Goal: Task Accomplishment & Management: Use online tool/utility

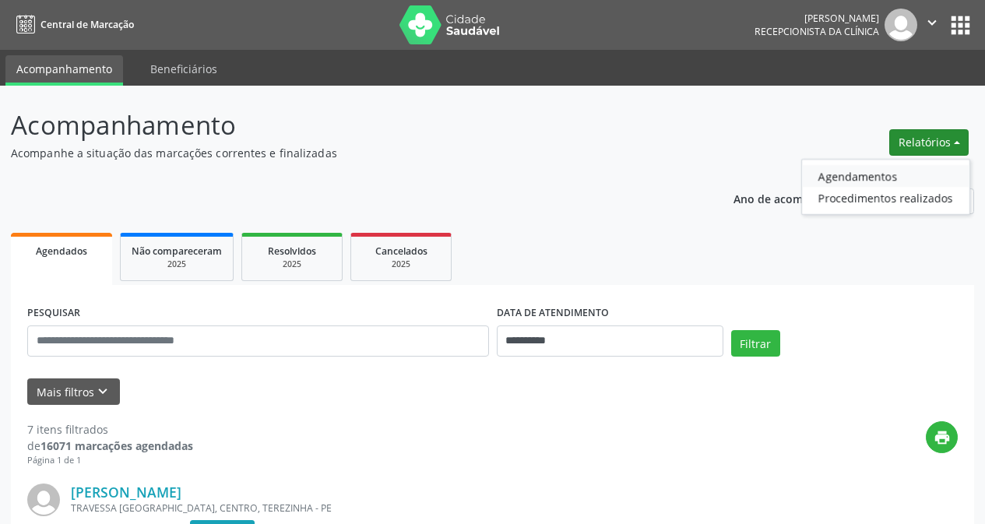
click at [836, 177] on link "Agendamentos" at bounding box center [885, 176] width 167 height 22
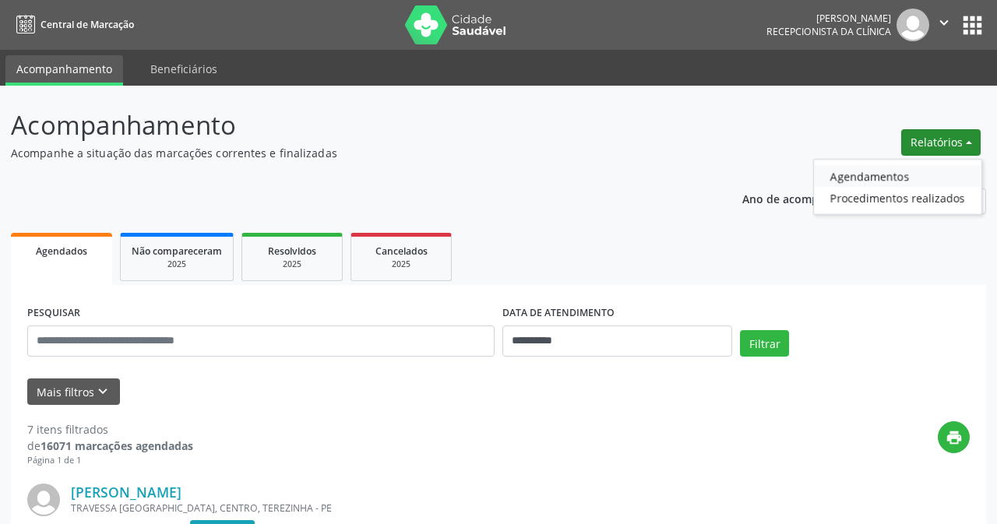
select select "*"
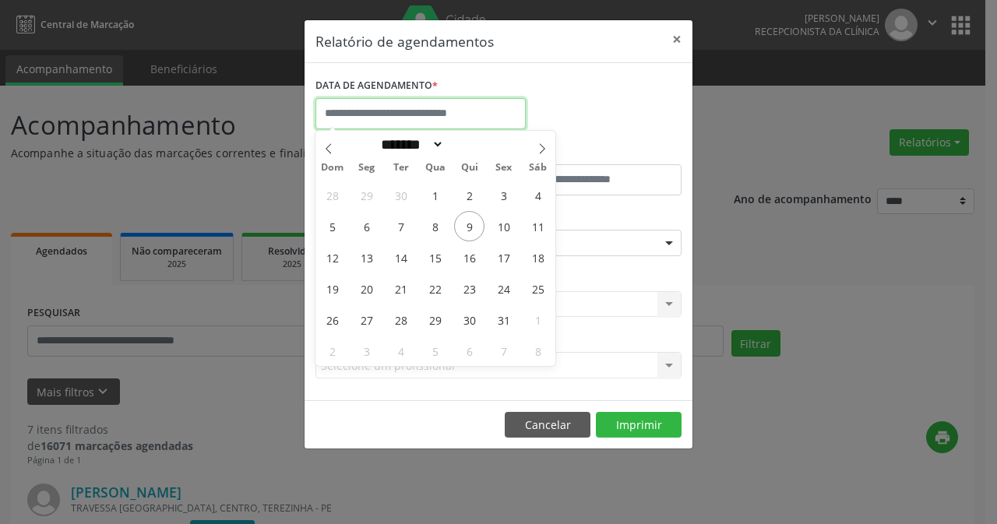
click at [404, 109] on input "text" at bounding box center [420, 113] width 210 height 31
click at [676, 38] on button "×" at bounding box center [676, 39] width 31 height 38
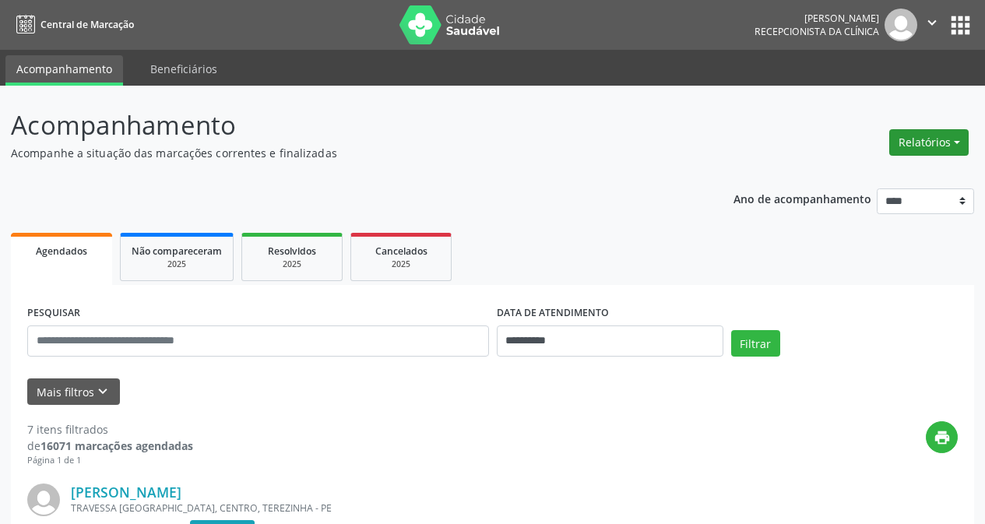
click at [911, 142] on button "Relatórios" at bounding box center [929, 142] width 79 height 26
click at [849, 178] on link "Agendamentos" at bounding box center [885, 176] width 167 height 22
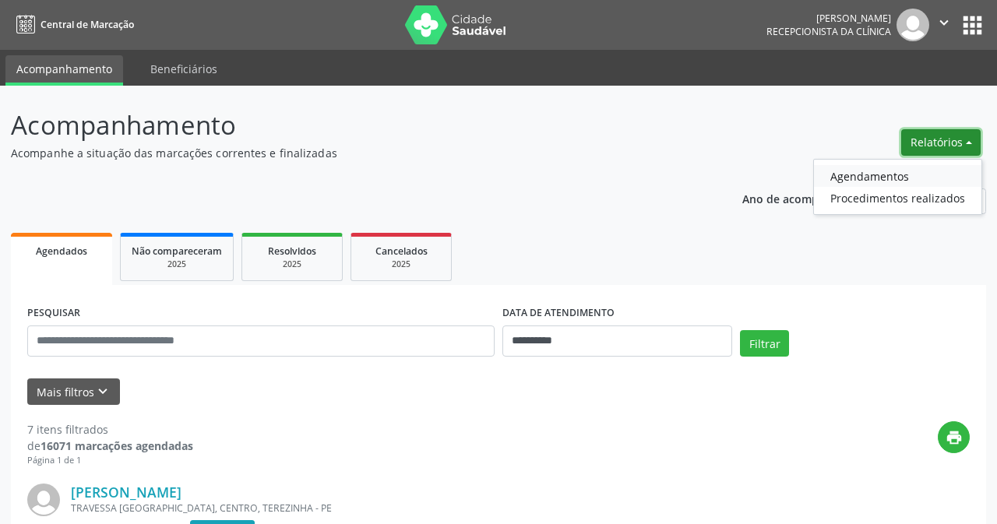
select select "*"
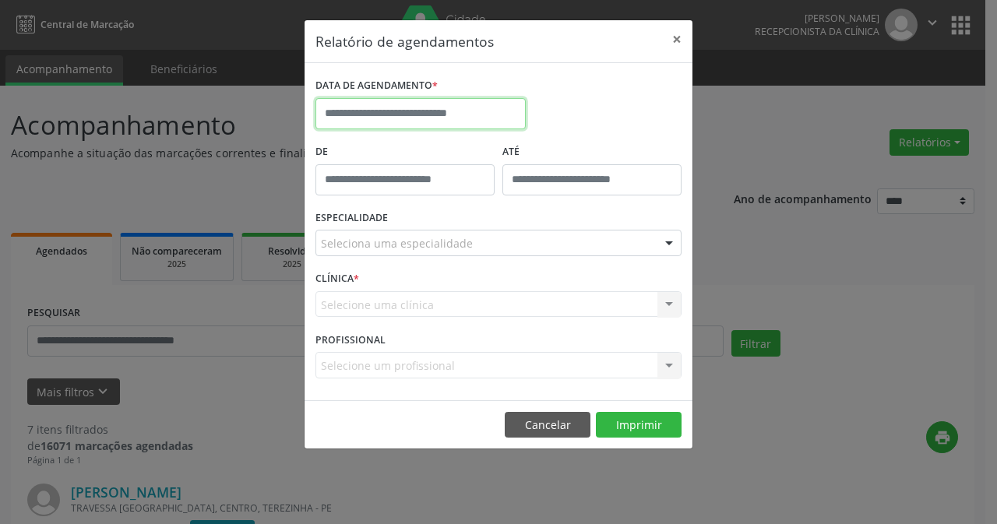
click at [389, 110] on input "text" at bounding box center [420, 113] width 210 height 31
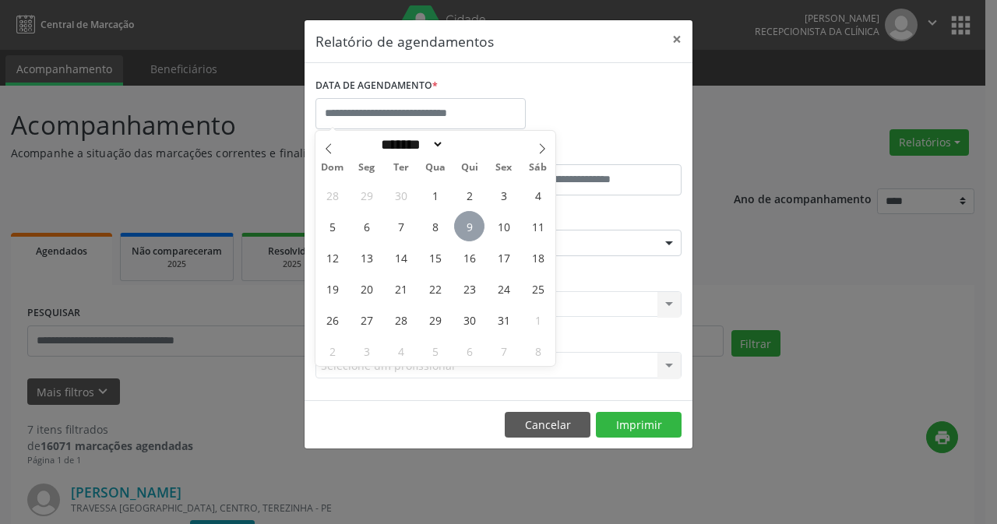
click at [473, 230] on span "9" at bounding box center [469, 226] width 30 height 30
type input "**********"
click at [473, 230] on span "9" at bounding box center [469, 226] width 30 height 30
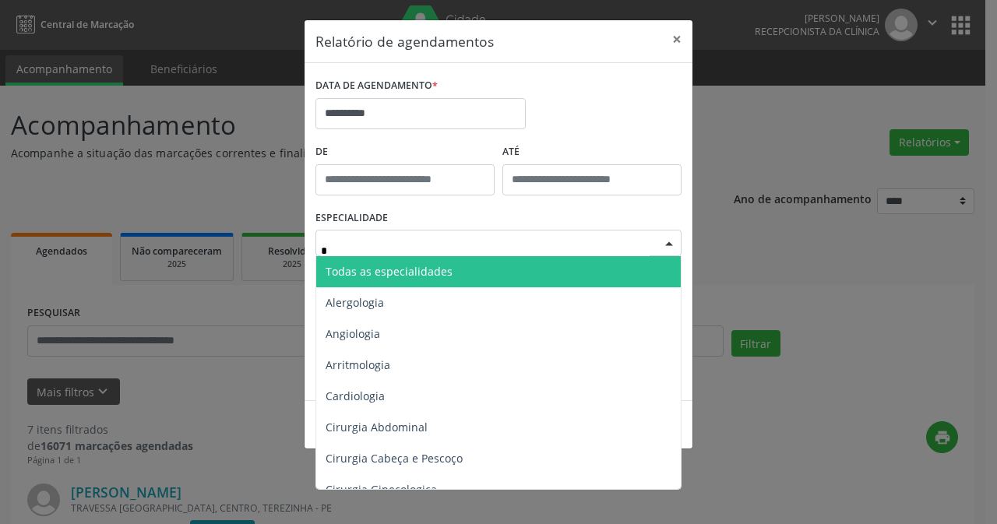
type input "**"
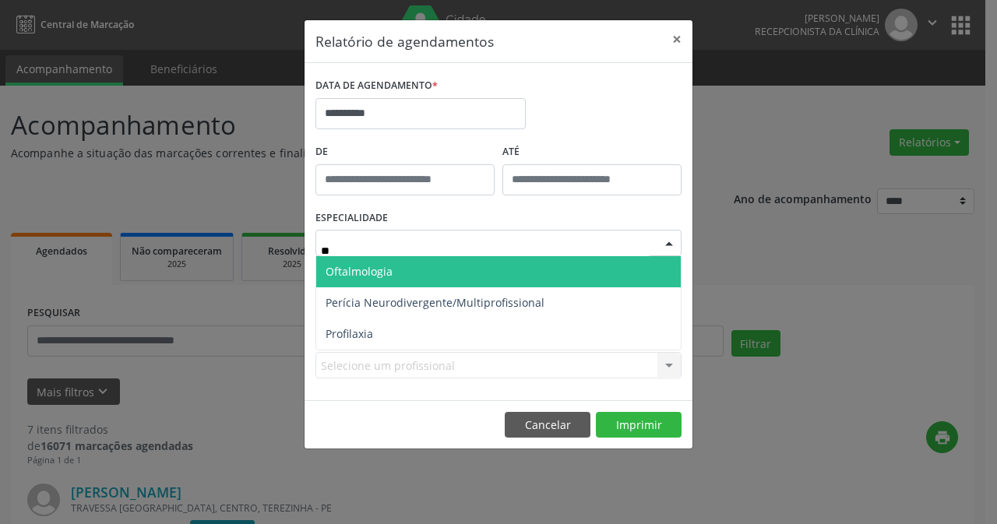
click at [404, 265] on span "Oftalmologia" at bounding box center [498, 271] width 365 height 31
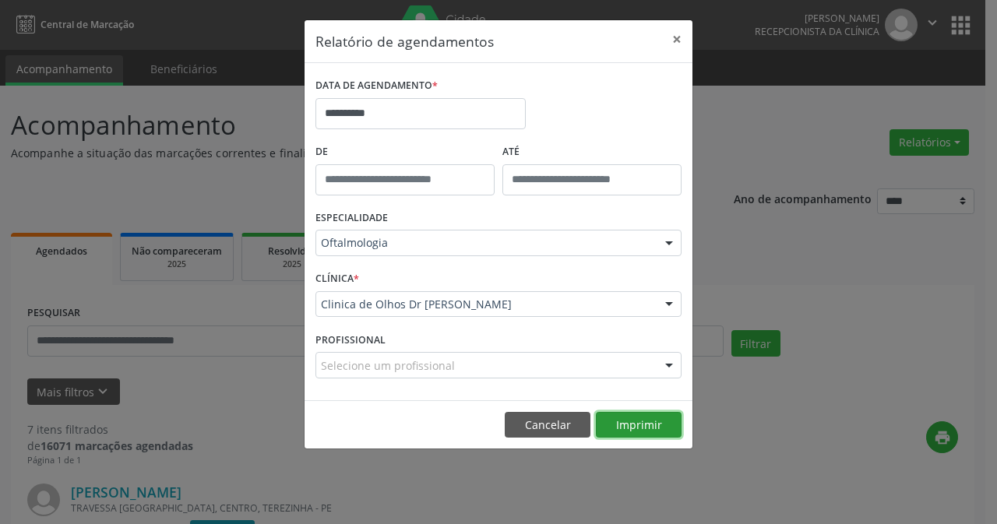
click at [638, 427] on button "Imprimir" at bounding box center [639, 425] width 86 height 26
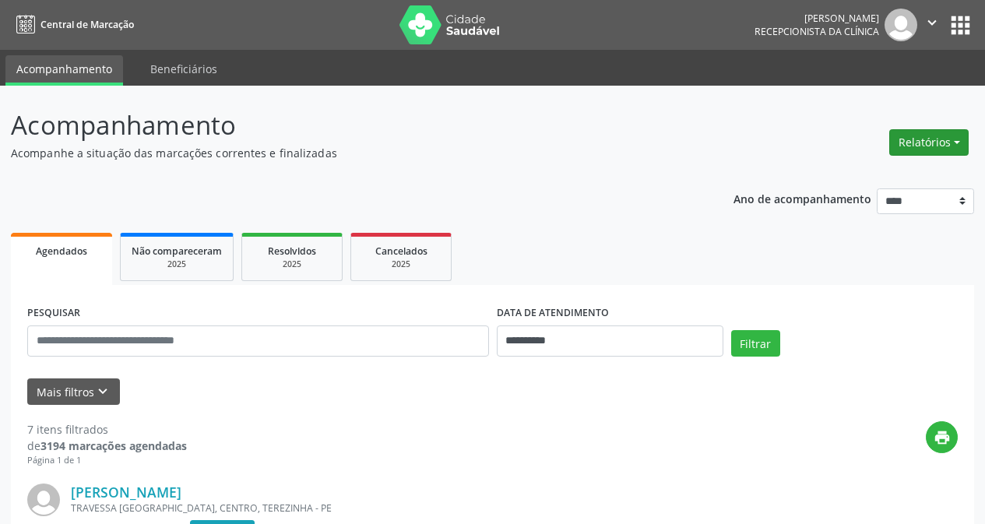
click at [929, 141] on button "Relatórios" at bounding box center [929, 142] width 79 height 26
click at [851, 176] on link "Agendamentos" at bounding box center [885, 176] width 167 height 22
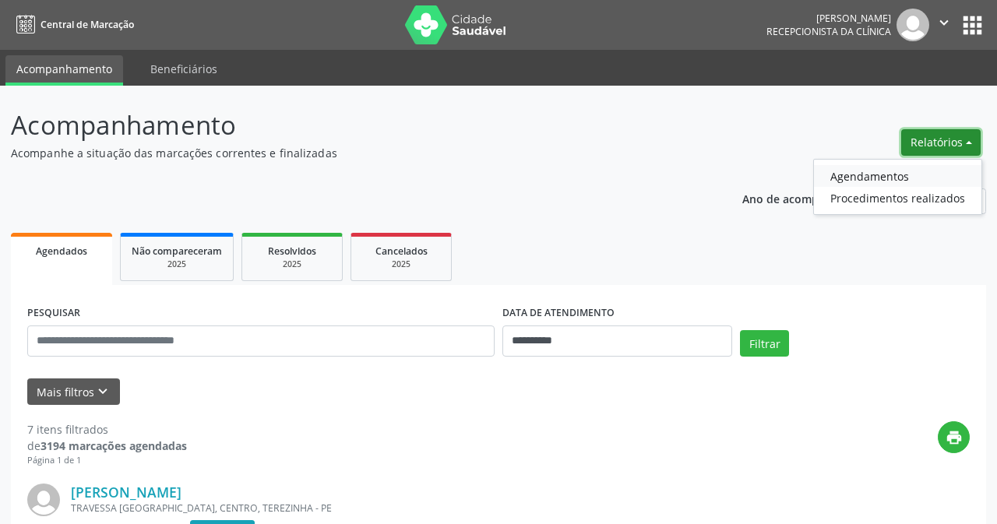
select select "*"
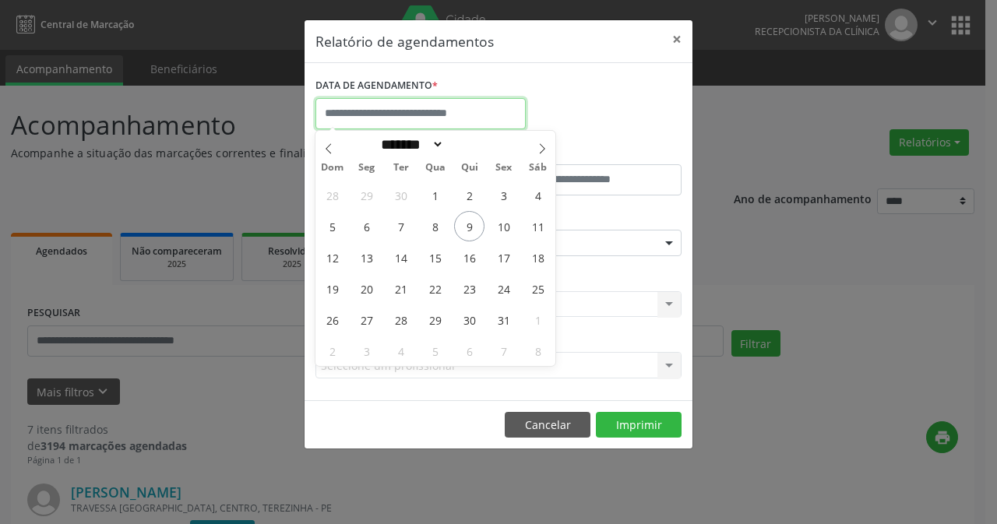
click at [372, 111] on input "text" at bounding box center [420, 113] width 210 height 31
click at [366, 259] on span "13" at bounding box center [366, 257] width 30 height 30
type input "**********"
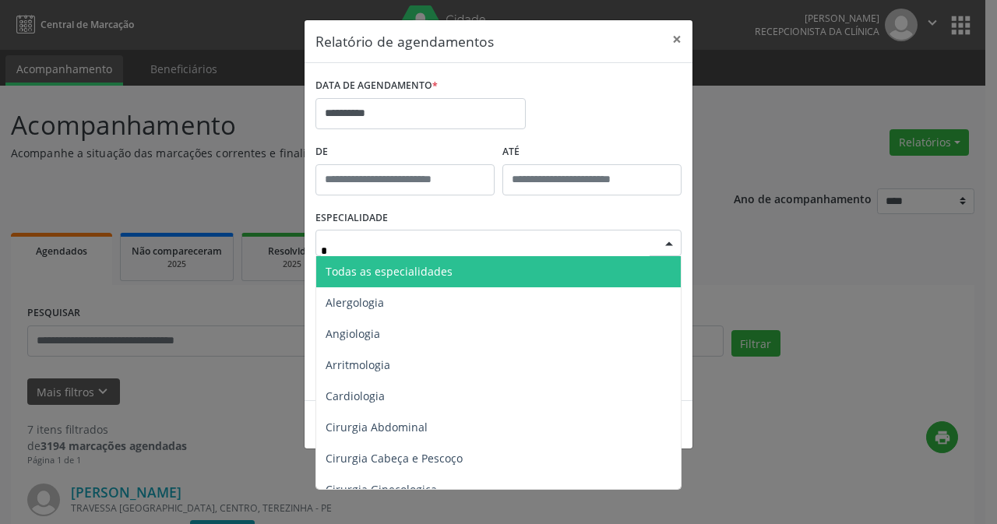
type input "**"
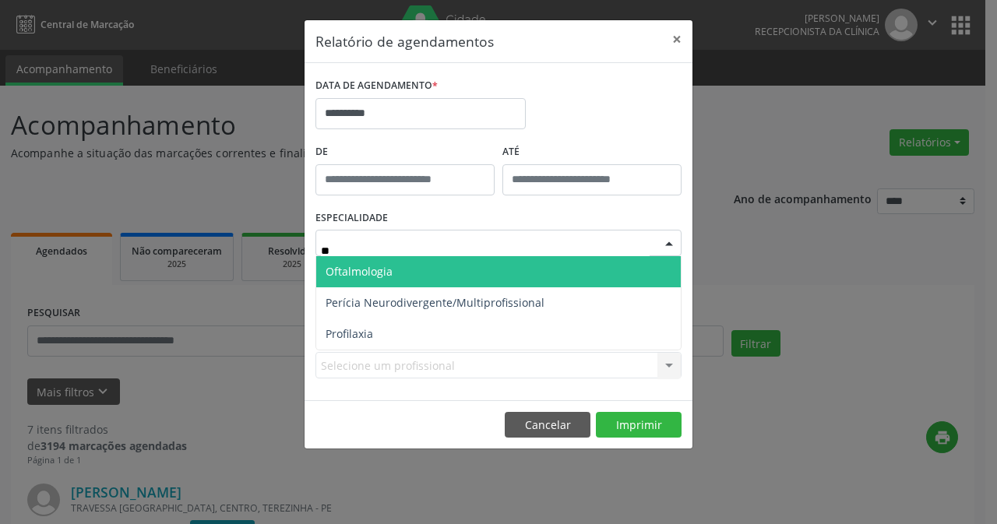
click at [412, 271] on span "Oftalmologia" at bounding box center [498, 271] width 365 height 31
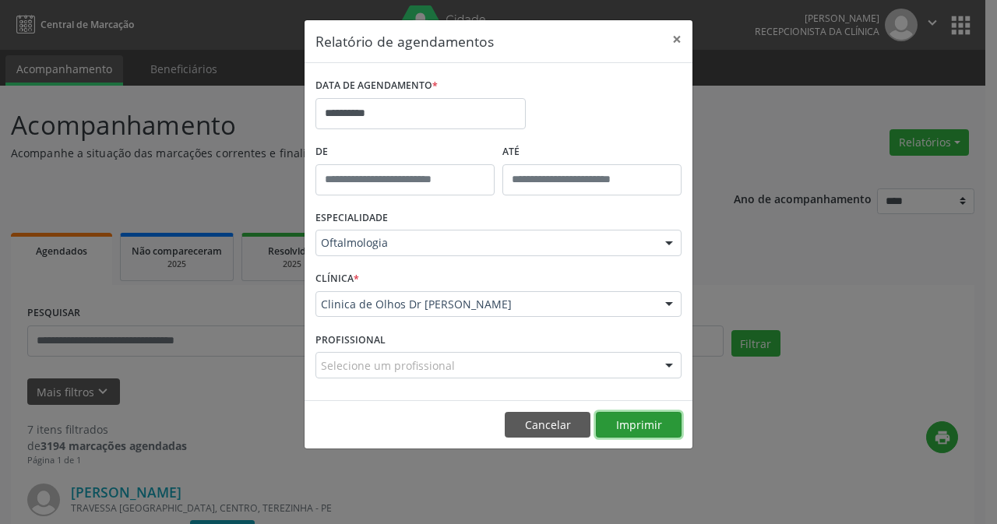
click at [646, 428] on button "Imprimir" at bounding box center [639, 425] width 86 height 26
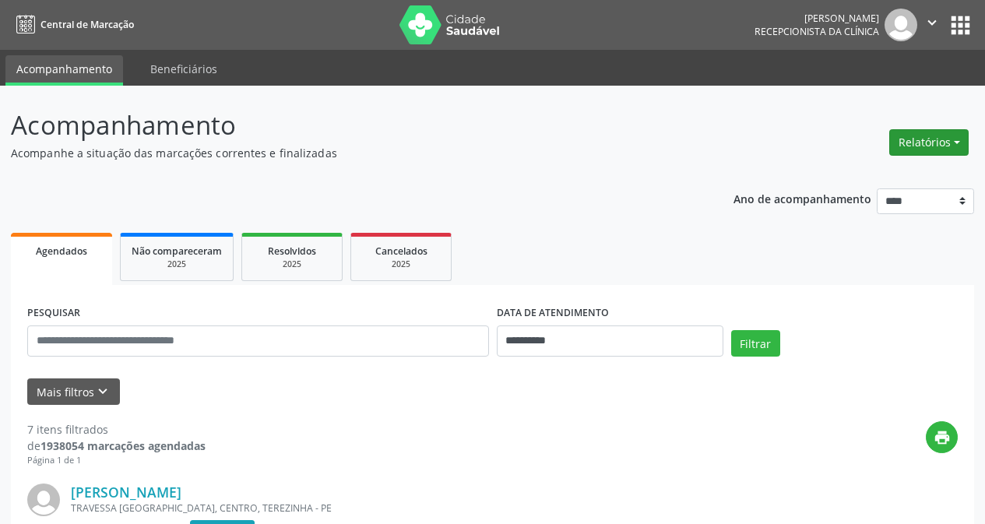
click at [919, 139] on button "Relatórios" at bounding box center [929, 142] width 79 height 26
click at [933, 145] on button "Relatórios" at bounding box center [929, 142] width 79 height 26
click at [853, 177] on link "Agendamentos" at bounding box center [885, 176] width 167 height 22
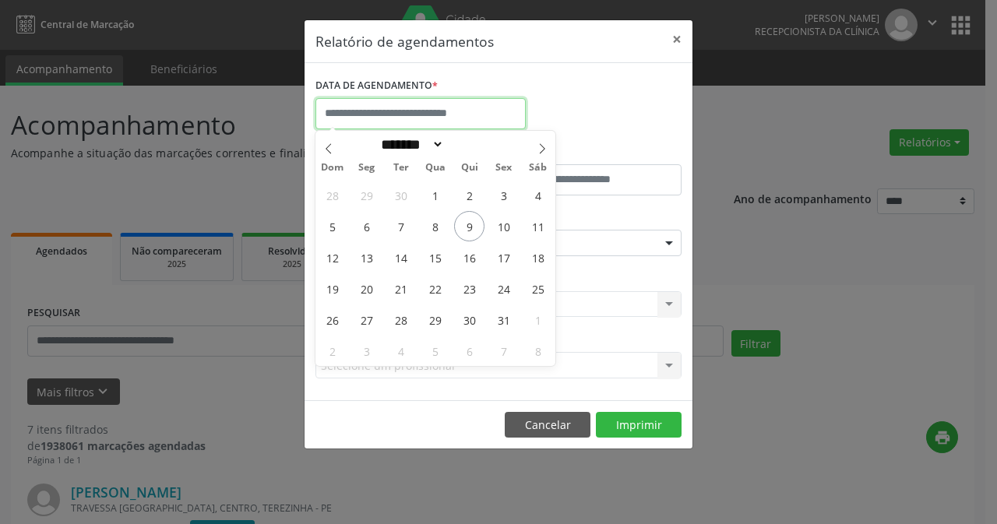
click at [428, 111] on input "text" at bounding box center [420, 113] width 210 height 31
click at [471, 223] on span "9" at bounding box center [469, 226] width 30 height 30
type input "**********"
click at [471, 223] on span "9" at bounding box center [469, 226] width 30 height 30
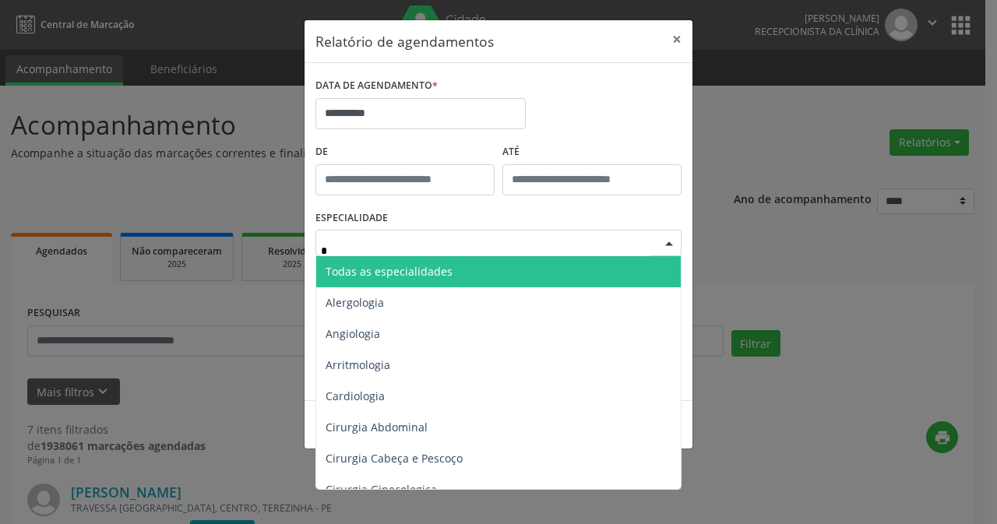
type input "**"
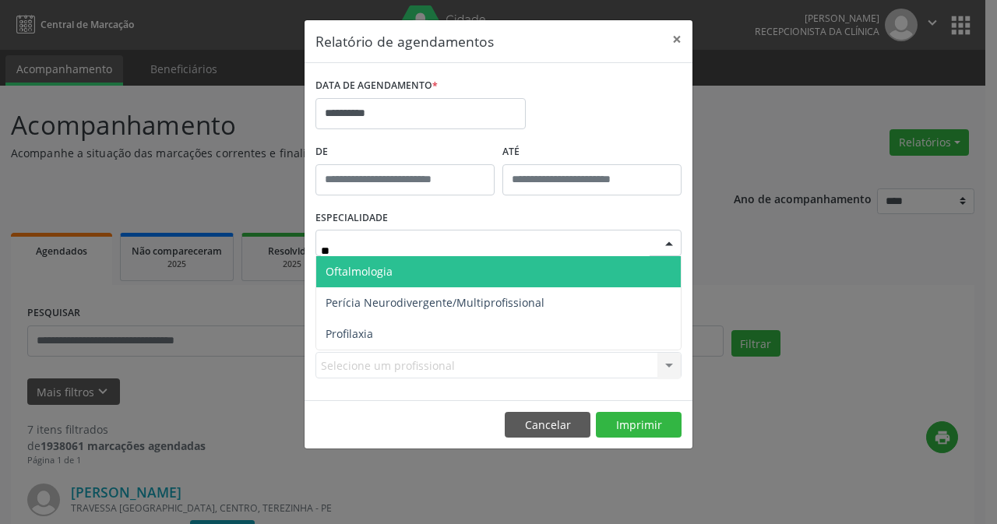
click at [438, 270] on span "Oftalmologia" at bounding box center [498, 271] width 365 height 31
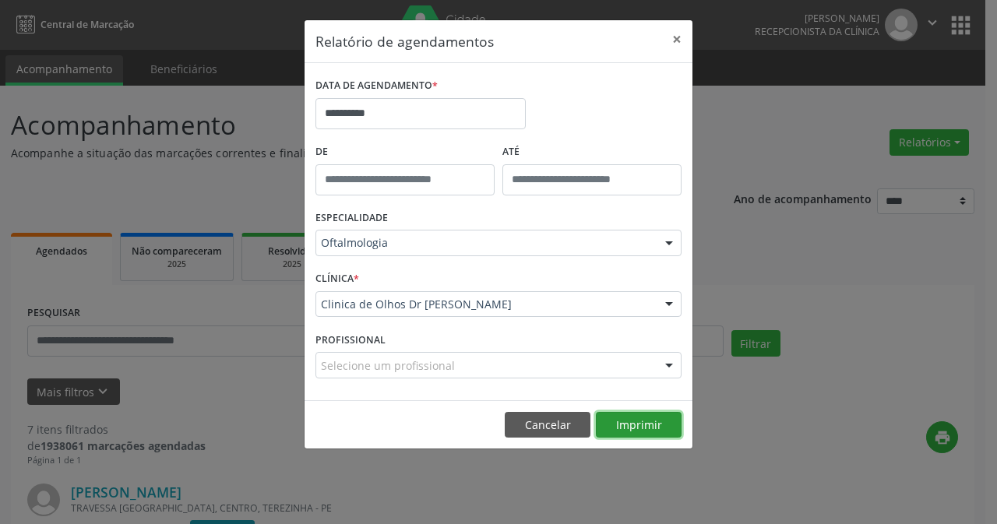
click at [650, 423] on button "Imprimir" at bounding box center [639, 425] width 86 height 26
